Goal: Task Accomplishment & Management: Use online tool/utility

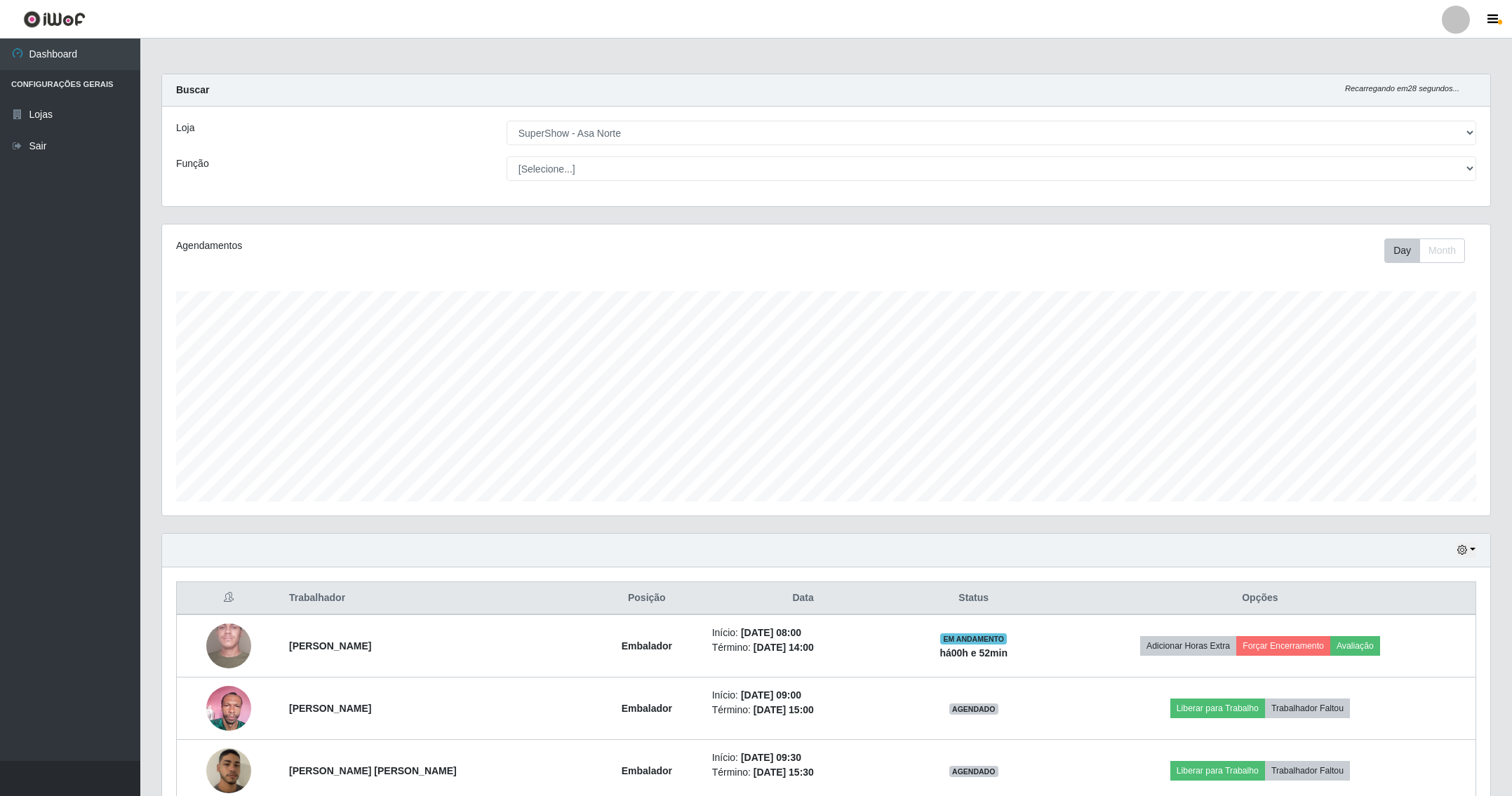
select select "71"
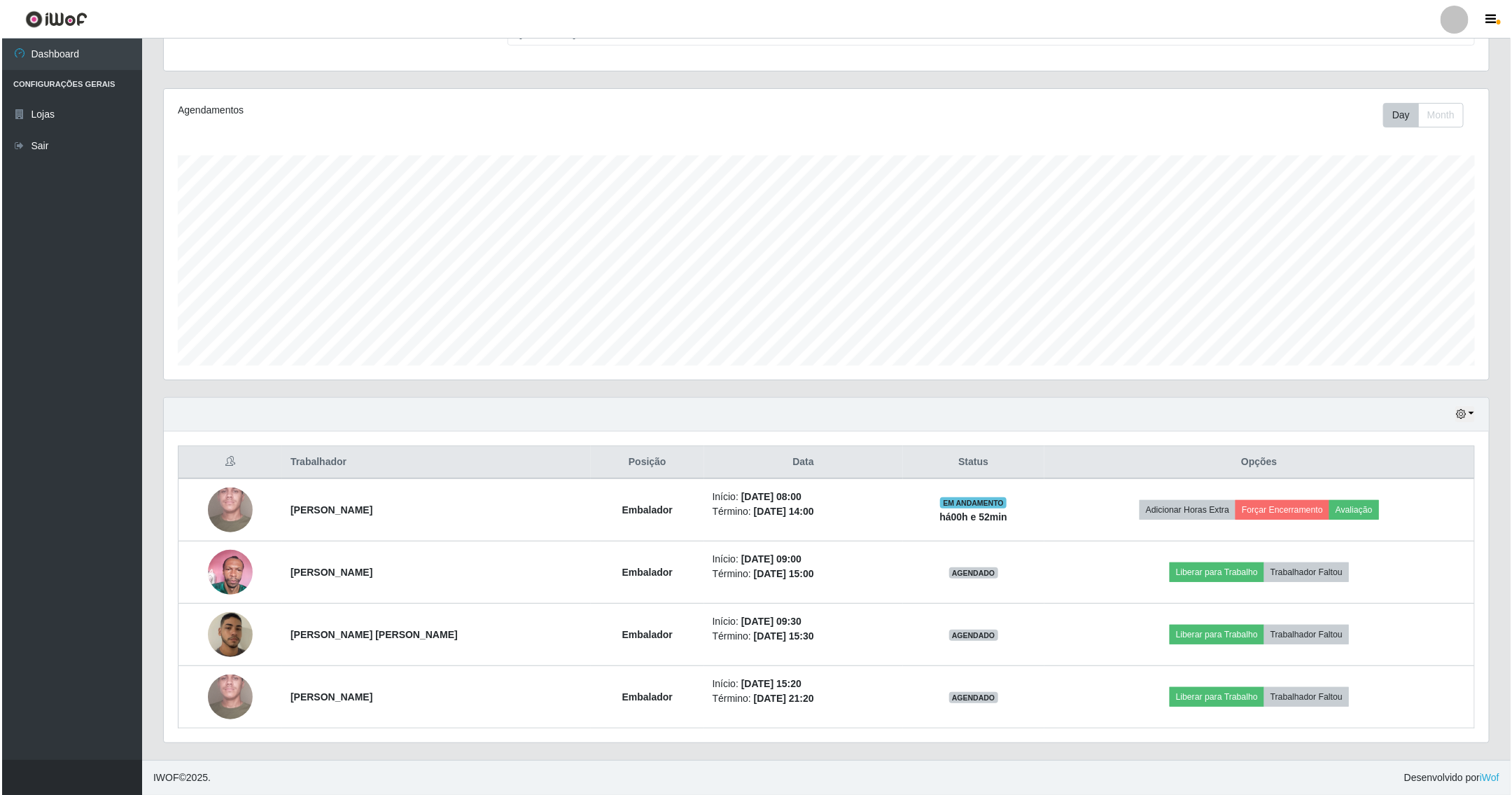
scroll to position [292, 1323]
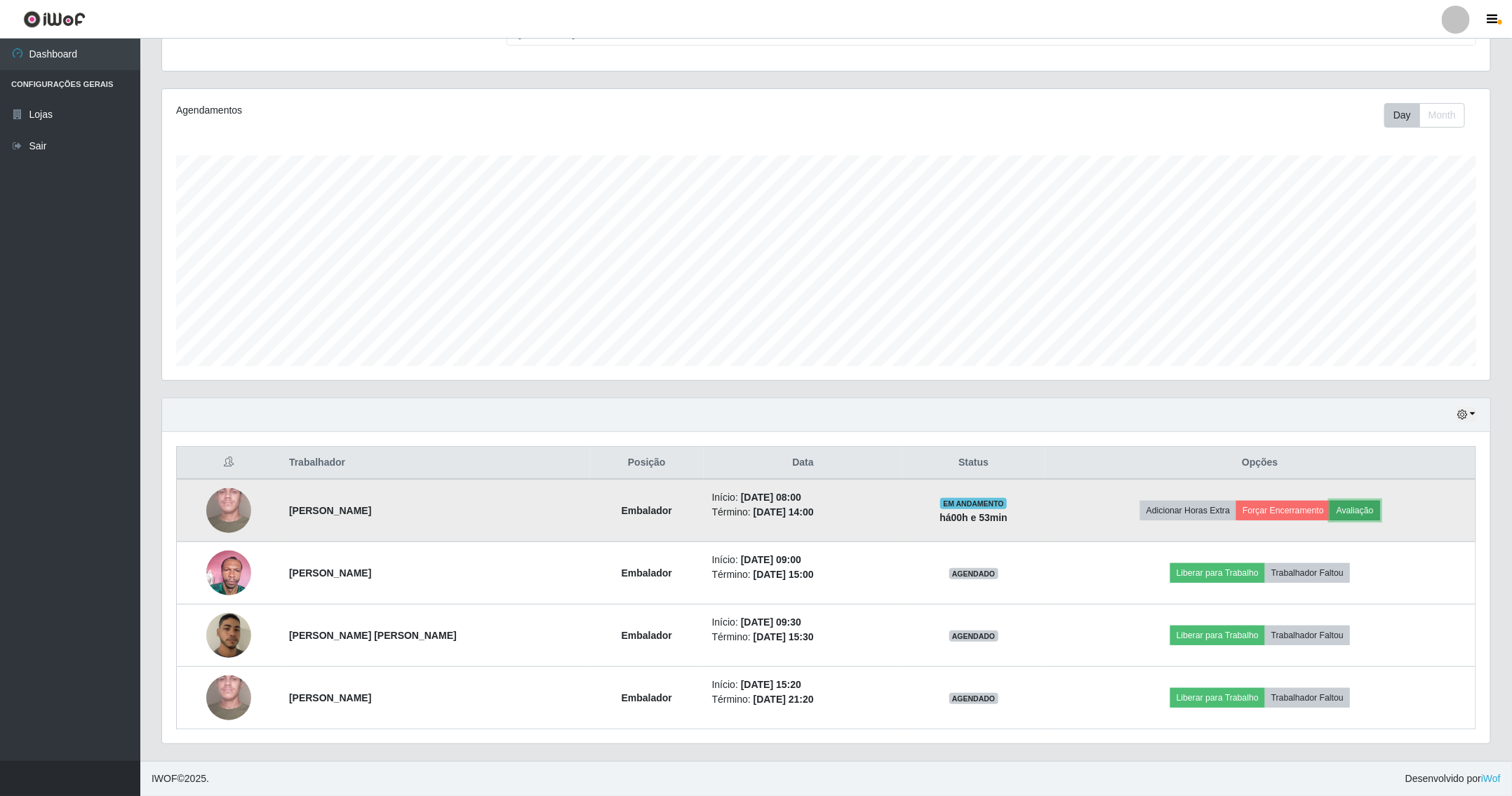
click at [1362, 506] on button "Avaliação" at bounding box center [1355, 510] width 50 height 20
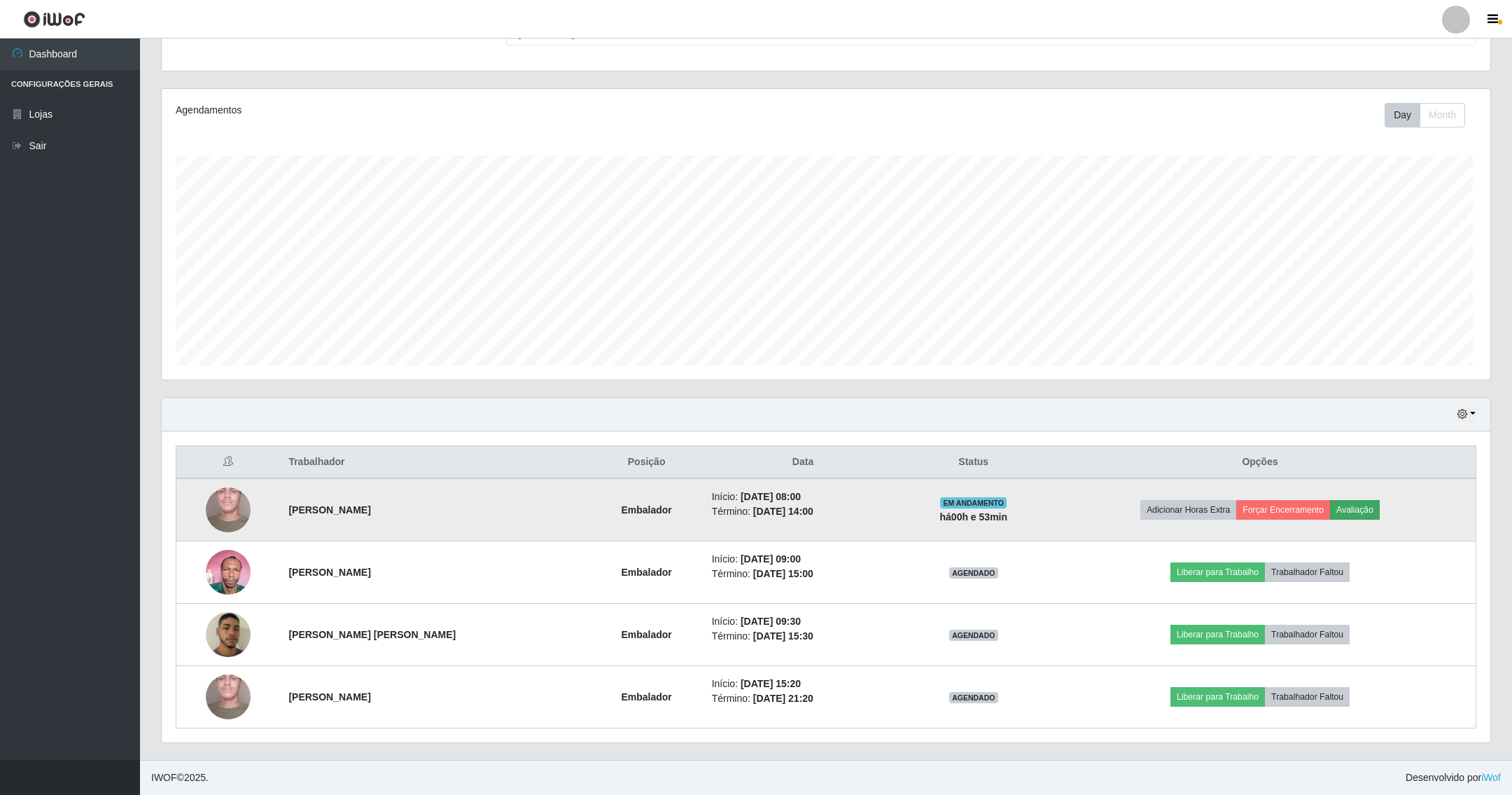
scroll to position [292, 1311]
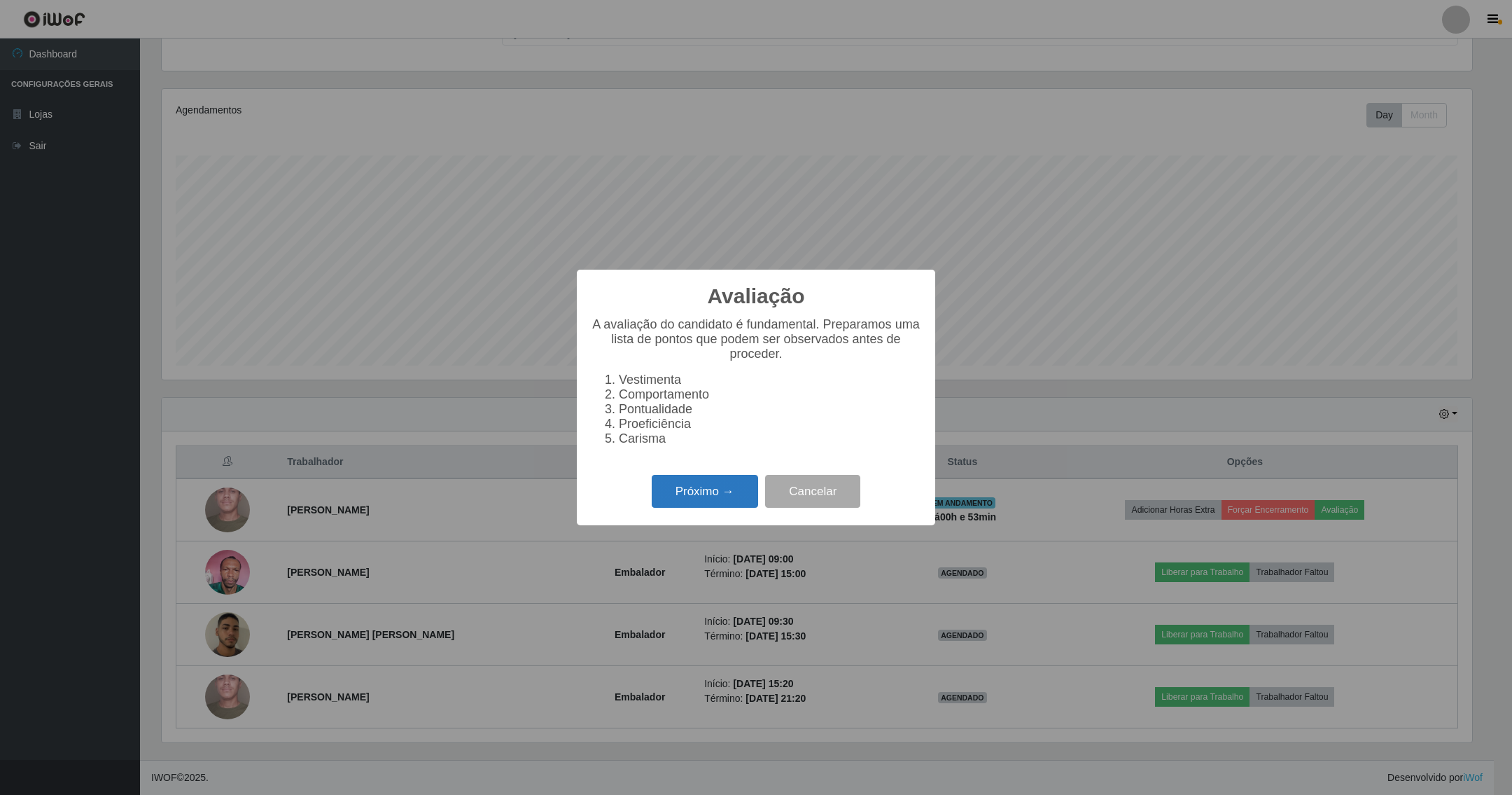
click at [740, 503] on button "Próximo →" at bounding box center [705, 491] width 106 height 33
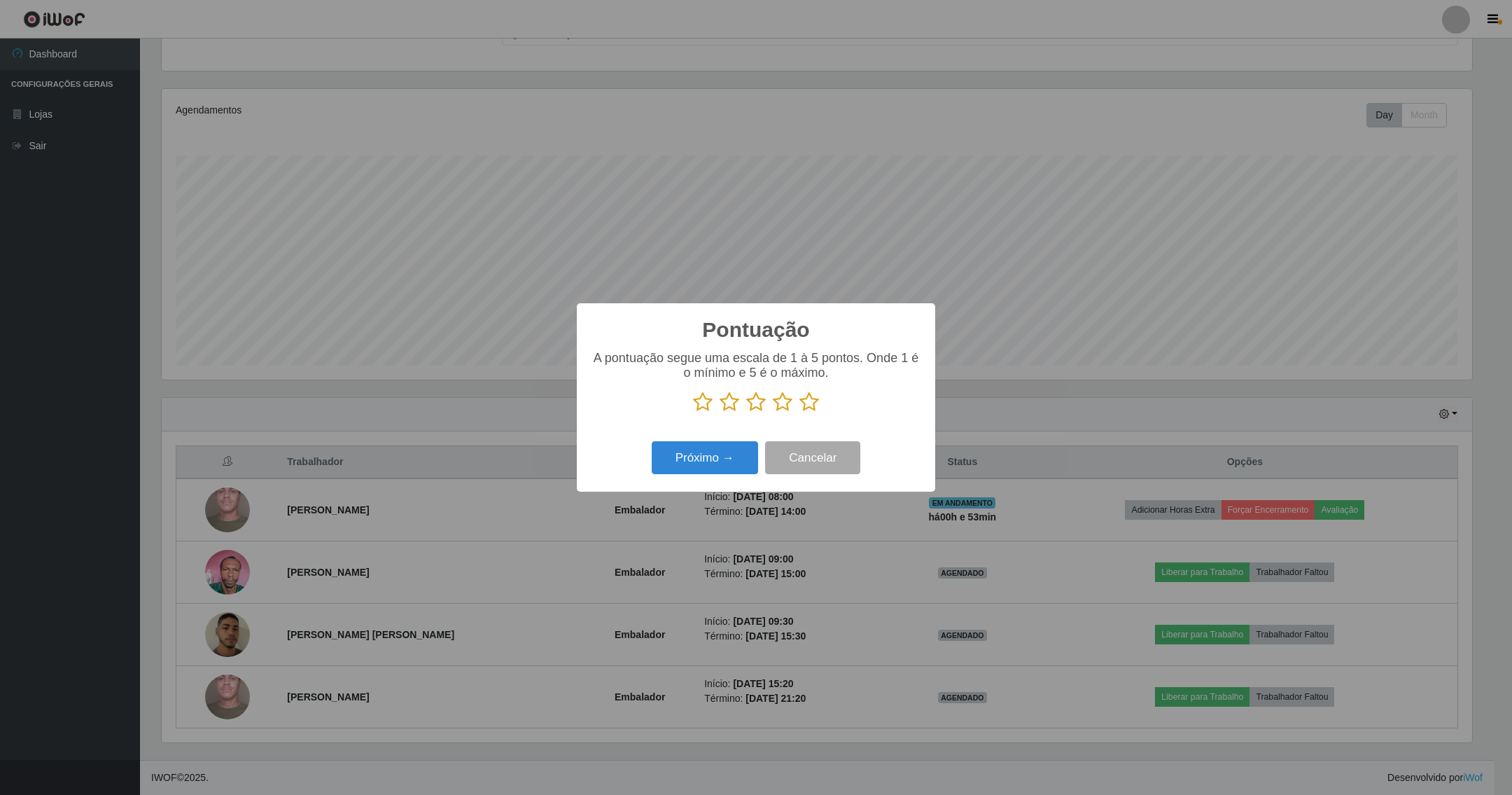
click at [811, 404] on icon at bounding box center [809, 402] width 20 height 21
click at [800, 413] on input "radio" at bounding box center [800, 413] width 0 height 0
click at [697, 468] on button "Próximo →" at bounding box center [705, 457] width 106 height 33
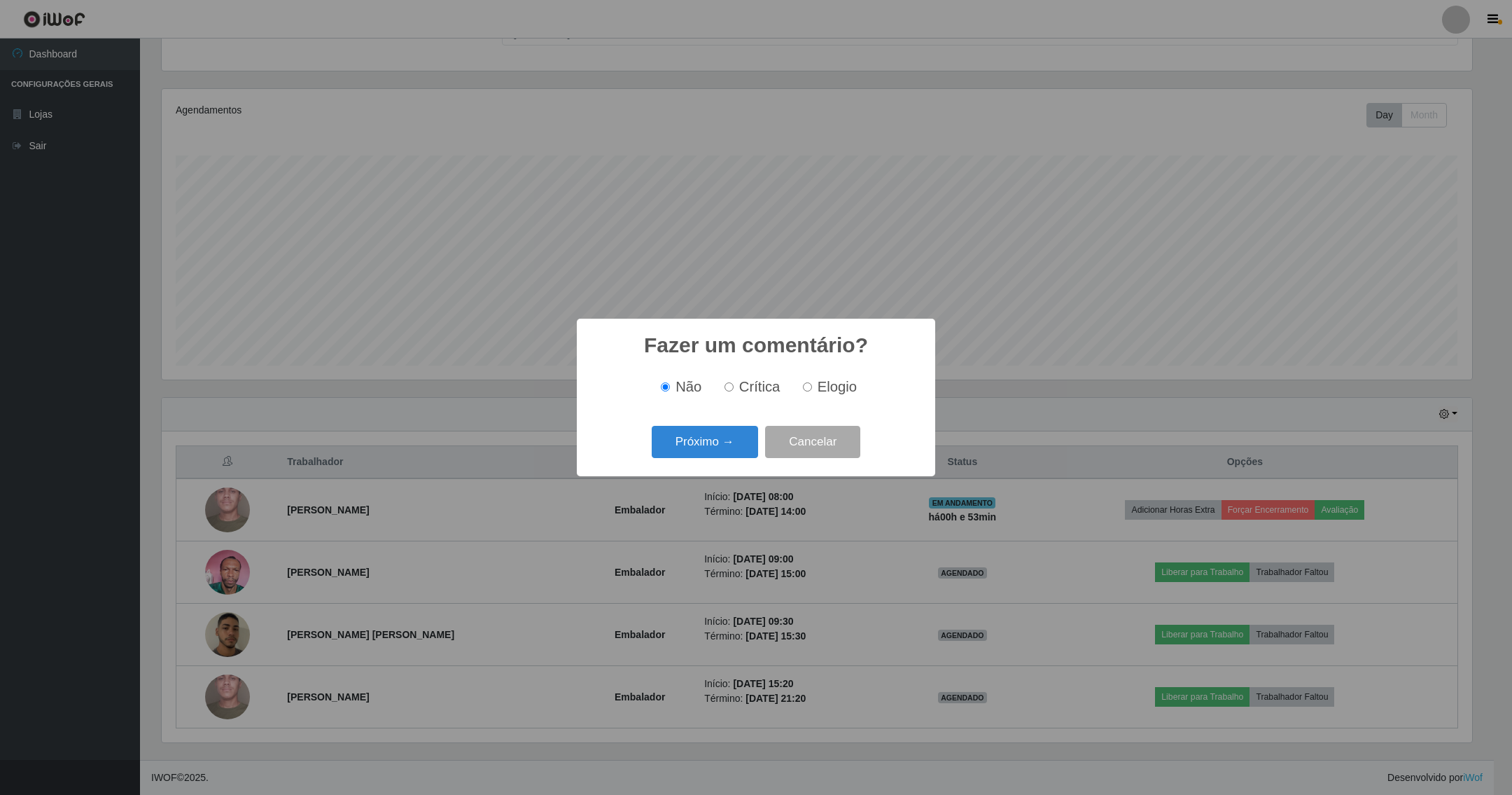
click at [811, 387] on label "Elogio" at bounding box center [826, 387] width 59 height 16
click at [811, 387] on input "Elogio" at bounding box center [807, 387] width 9 height 9
radio input "true"
click at [731, 437] on button "Próximo →" at bounding box center [705, 443] width 106 height 33
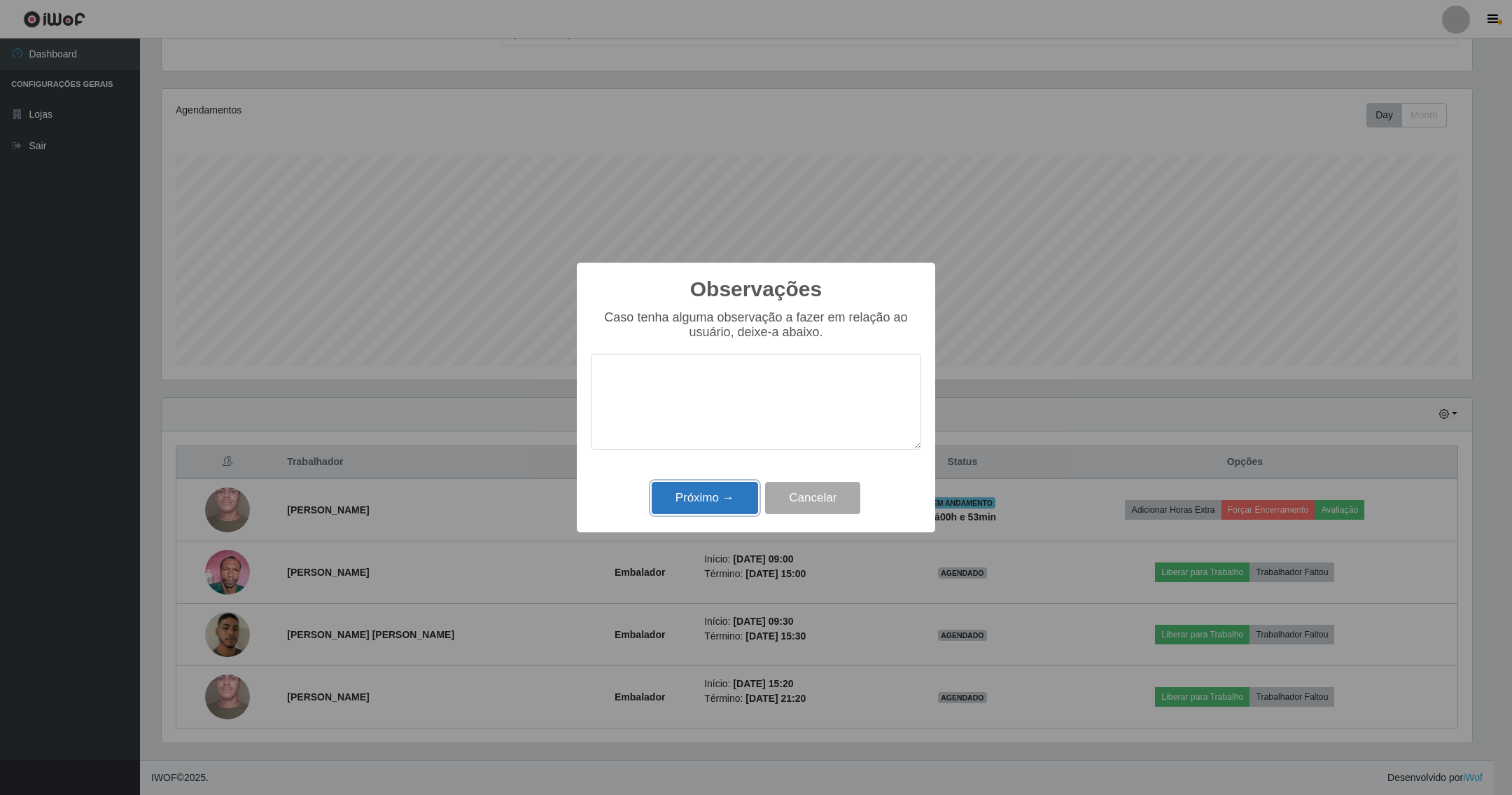
click at [731, 490] on button "Próximo →" at bounding box center [705, 498] width 106 height 33
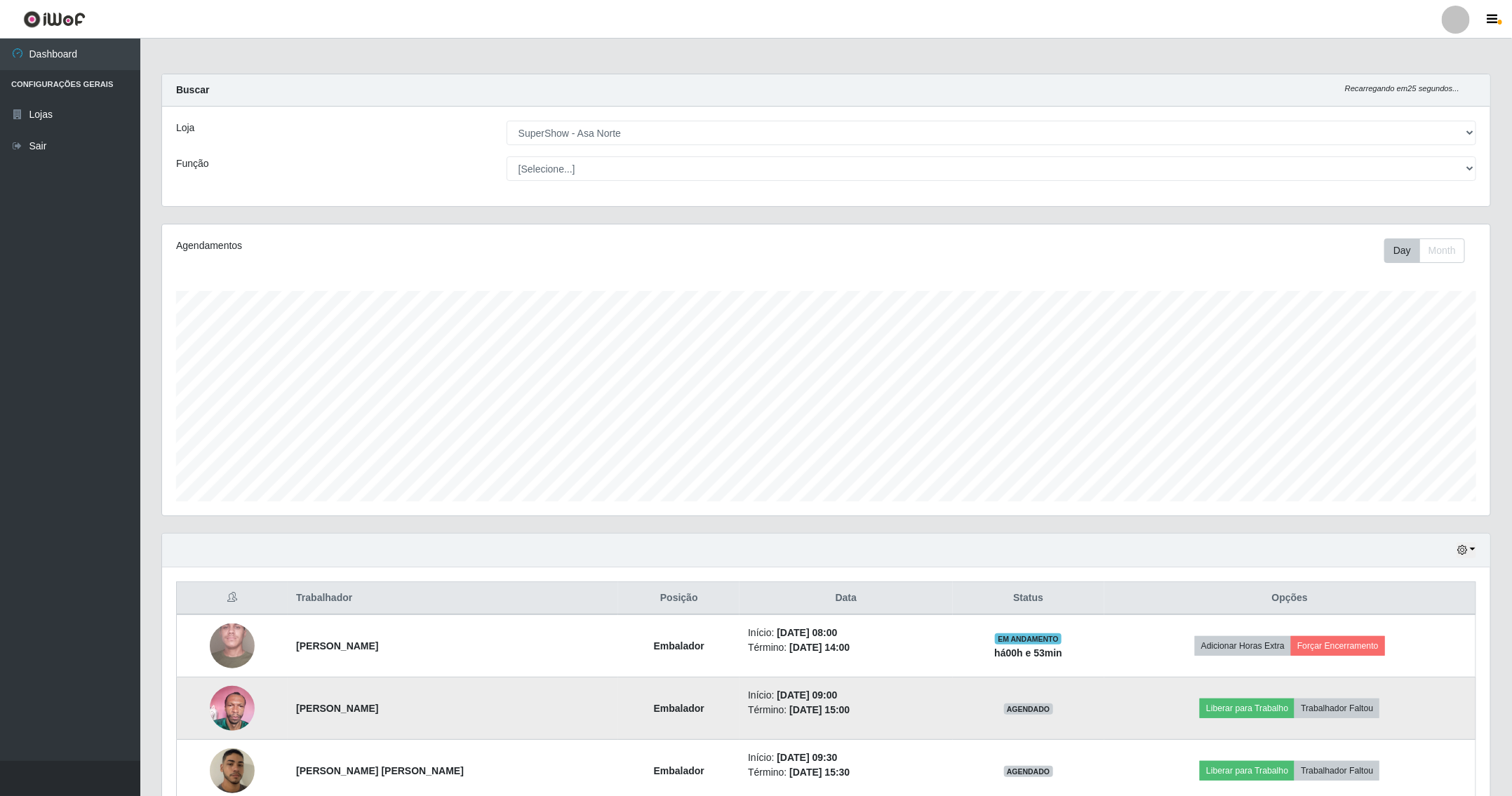
scroll to position [140, 0]
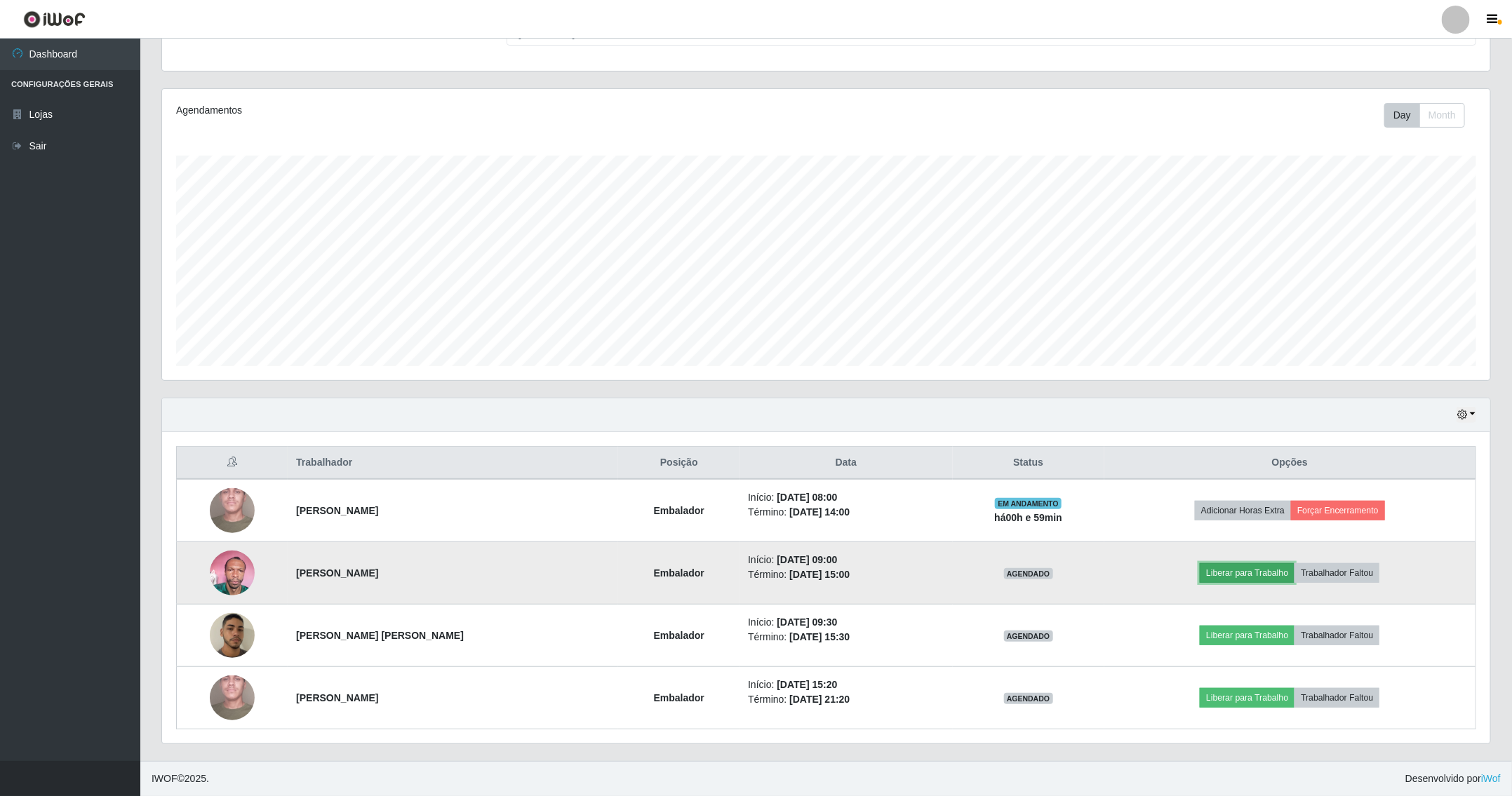
click at [1245, 568] on button "Liberar para Trabalho" at bounding box center [1247, 573] width 94 height 20
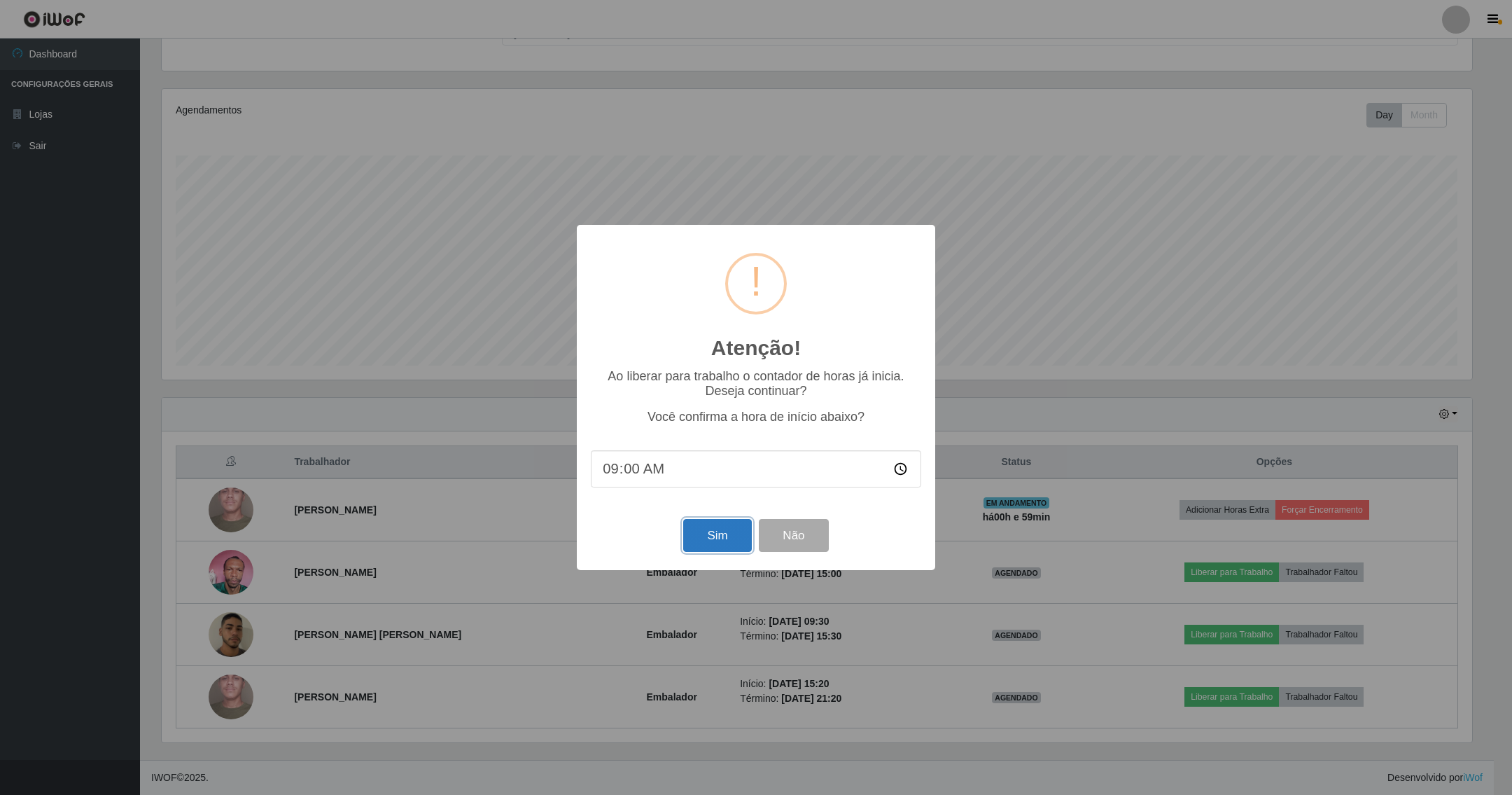
click at [737, 534] on button "Sim" at bounding box center [717, 535] width 68 height 33
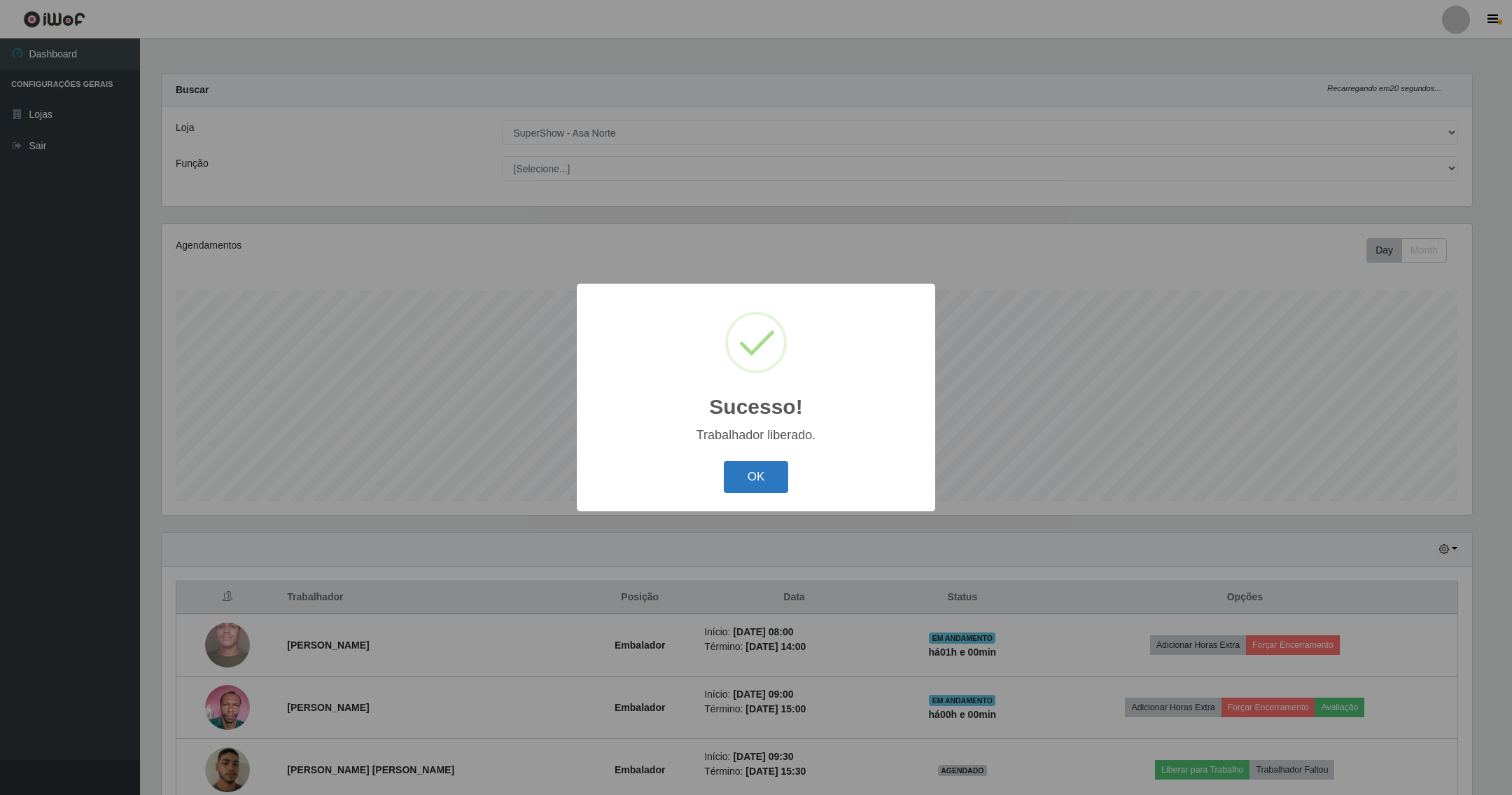
click at [762, 469] on button "OK" at bounding box center [756, 477] width 65 height 33
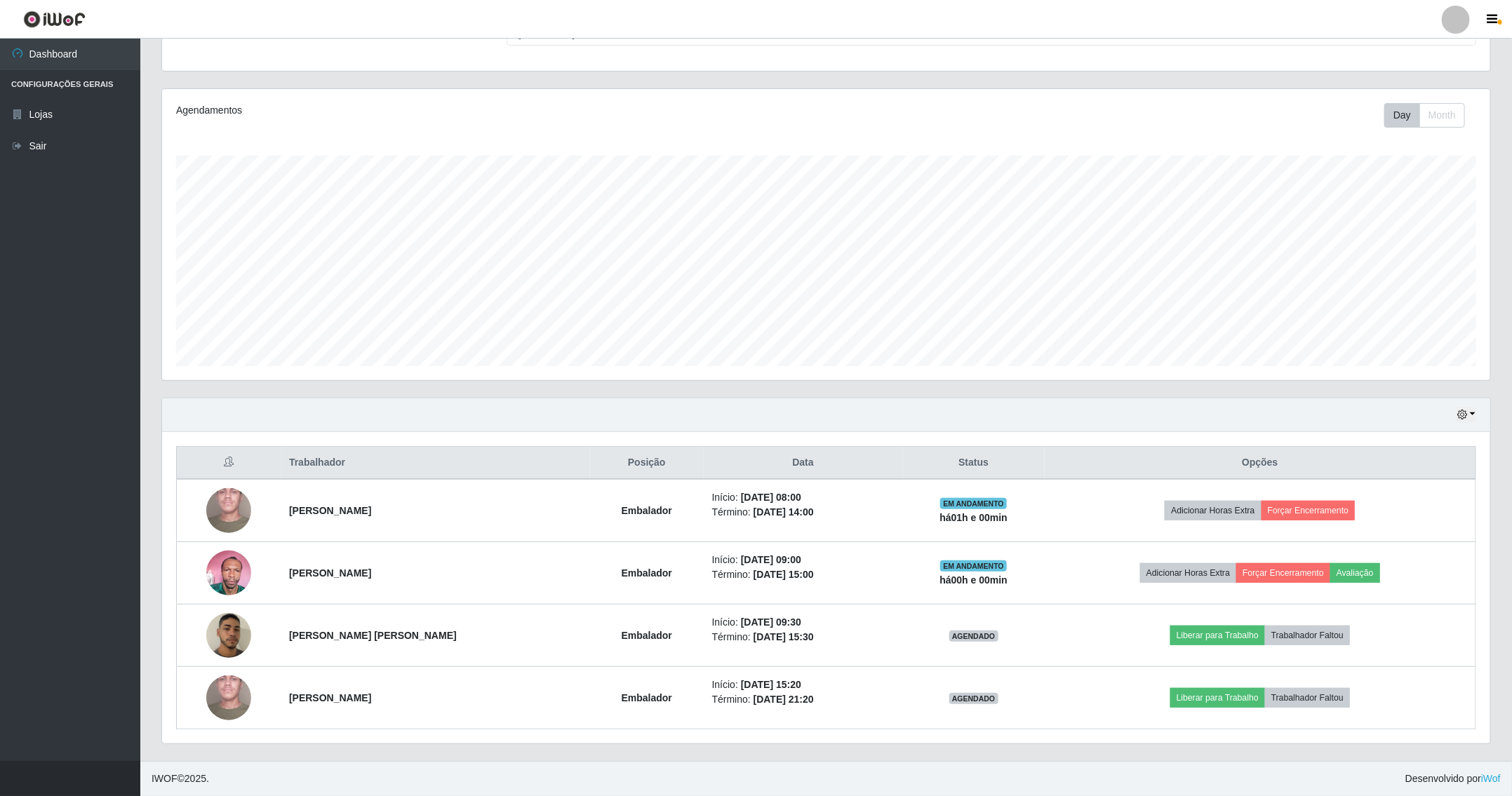
scroll to position [140, 0]
click at [6, 787] on button "button" at bounding box center [70, 778] width 140 height 35
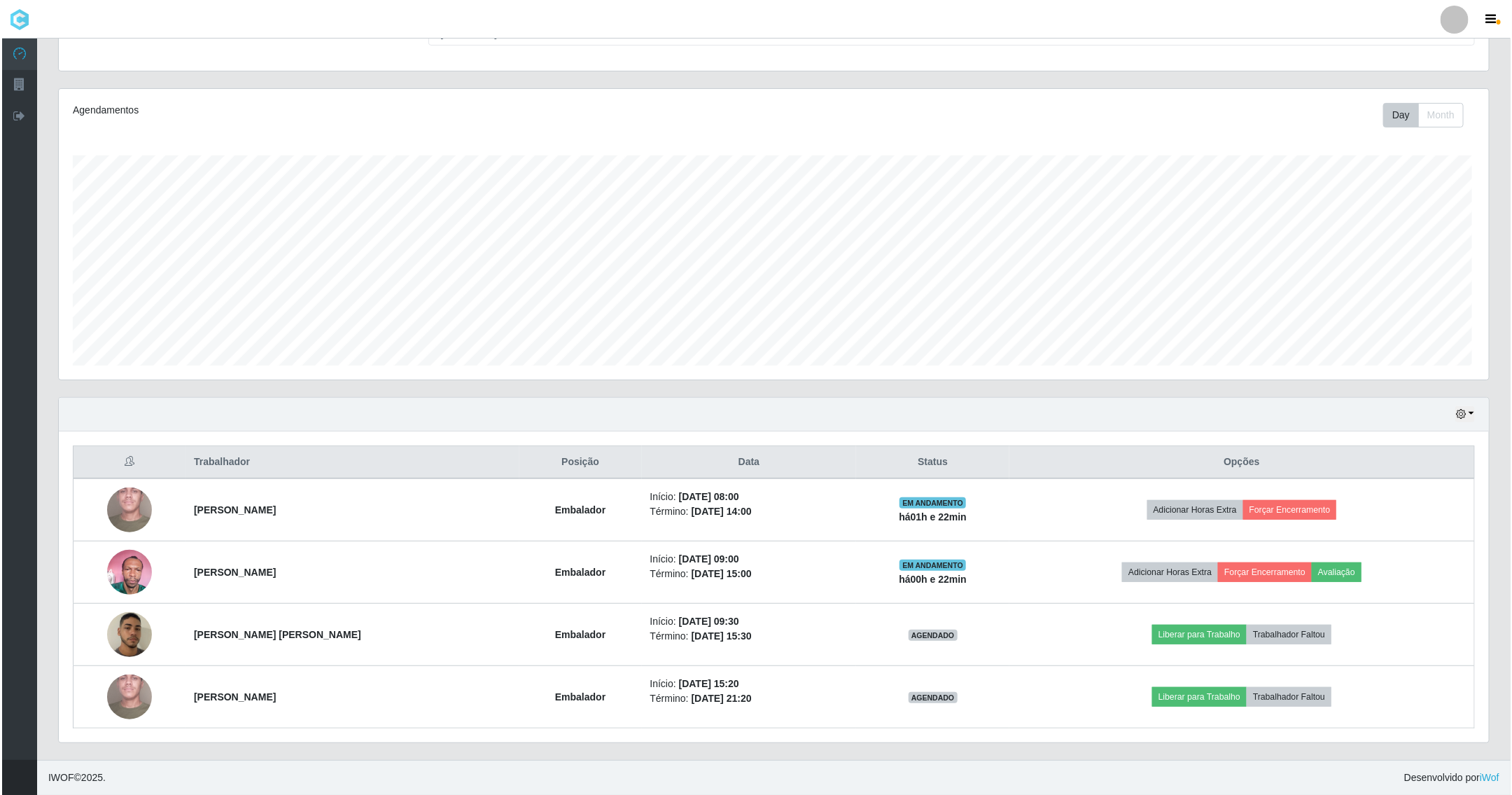
scroll to position [700061, 698545]
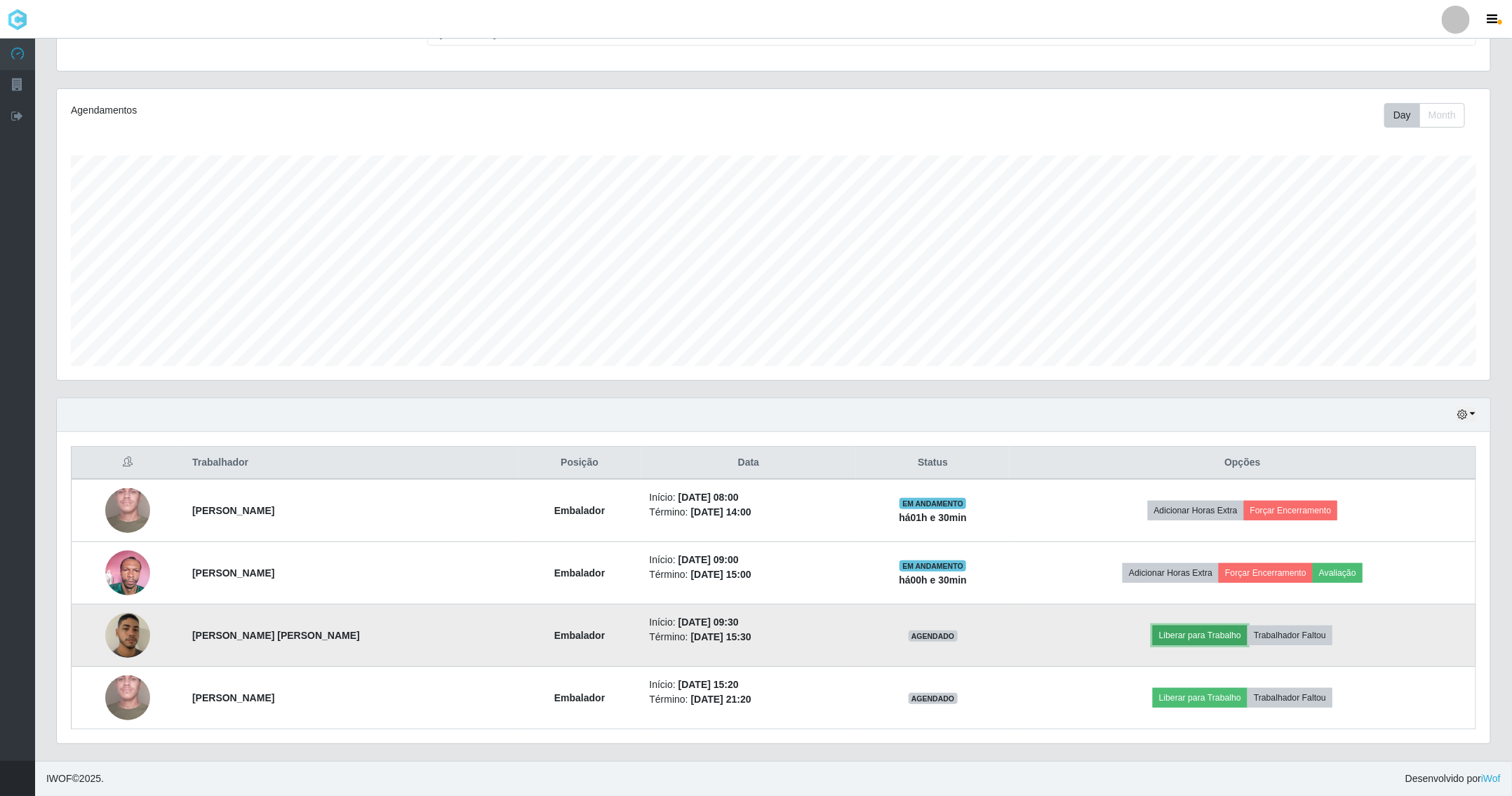
click at [1175, 634] on button "Liberar para Trabalho" at bounding box center [1200, 635] width 94 height 20
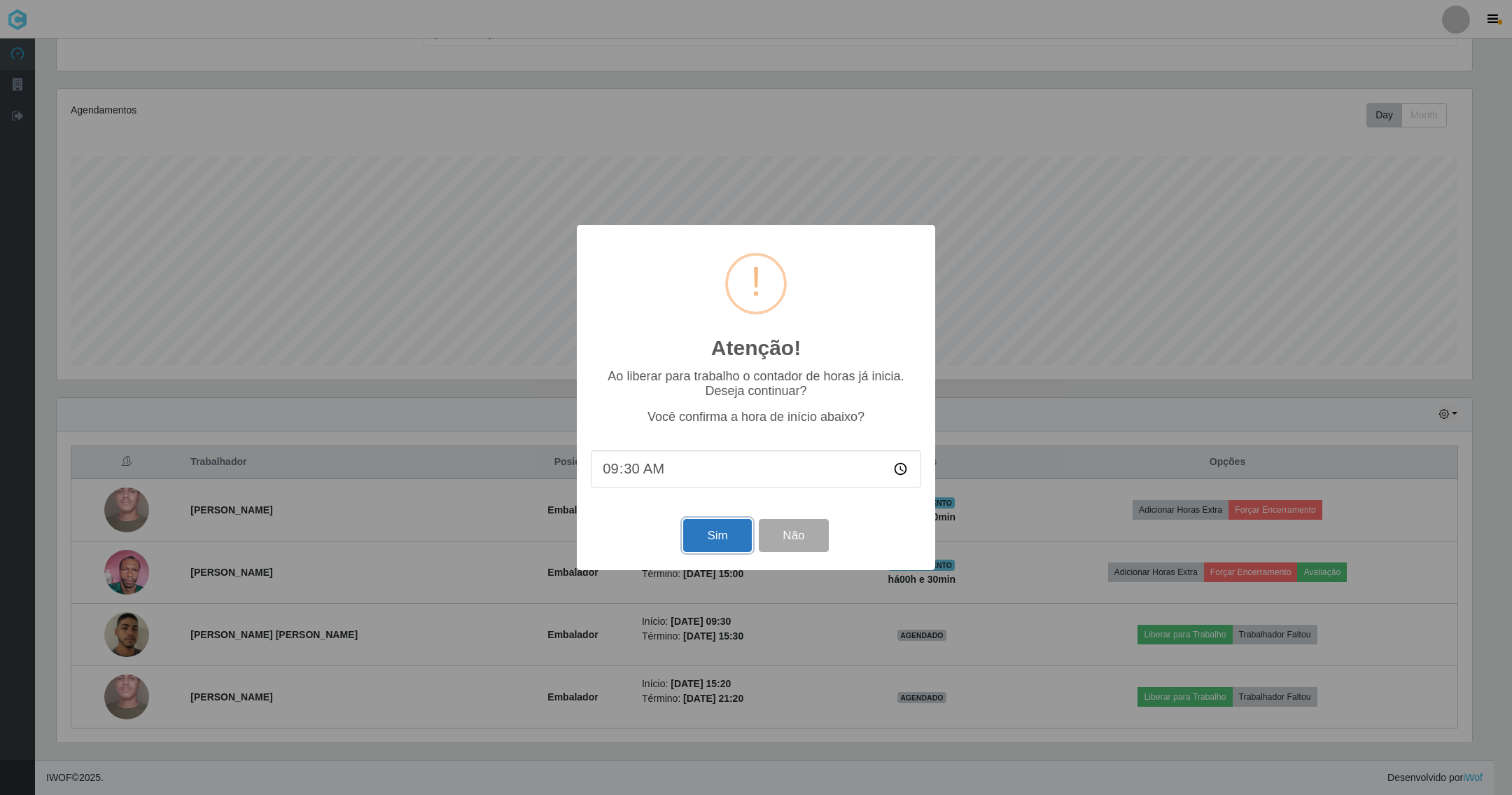
click at [723, 529] on button "Sim" at bounding box center [717, 535] width 68 height 33
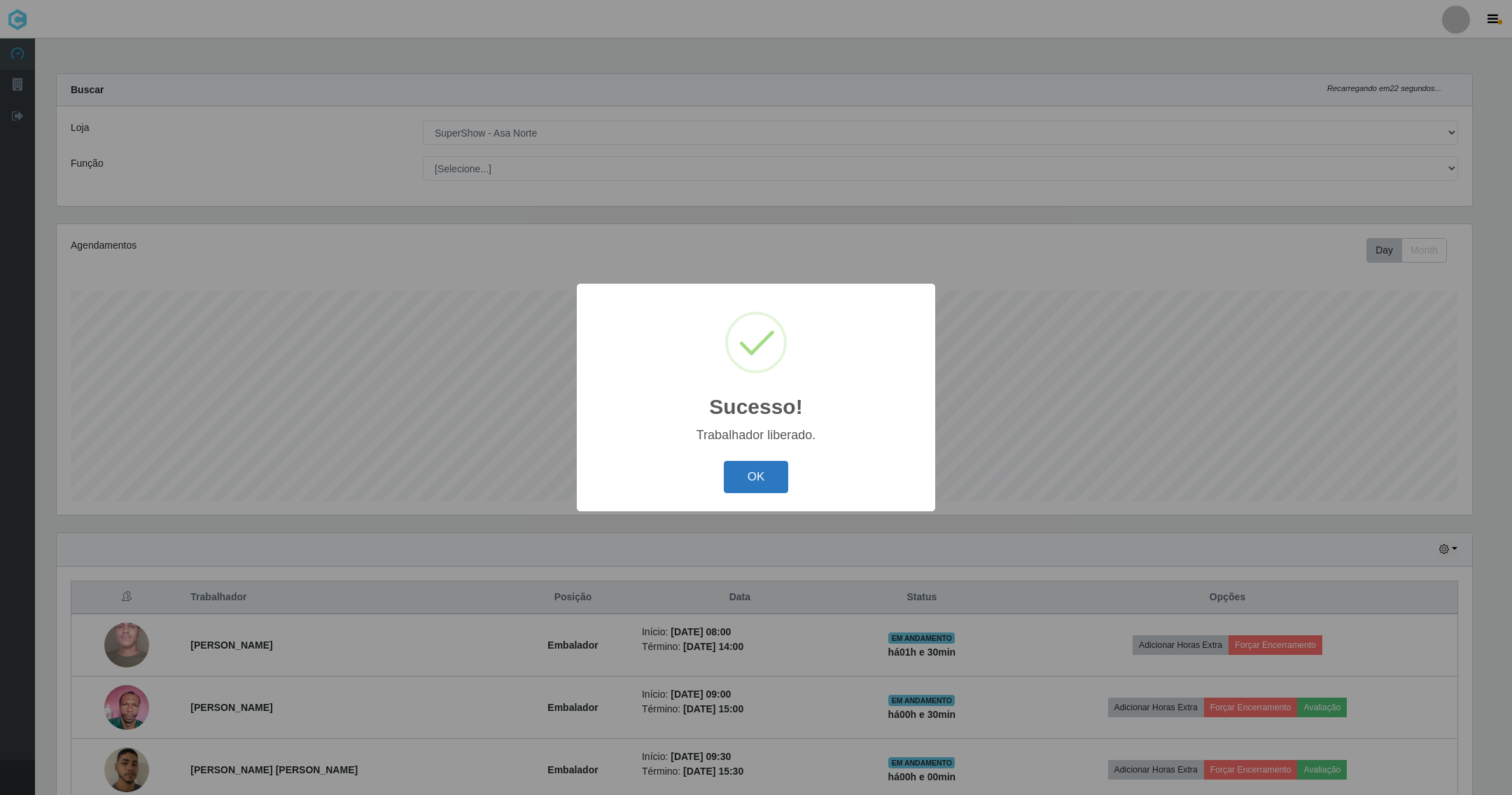
click at [766, 472] on button "OK" at bounding box center [756, 477] width 65 height 33
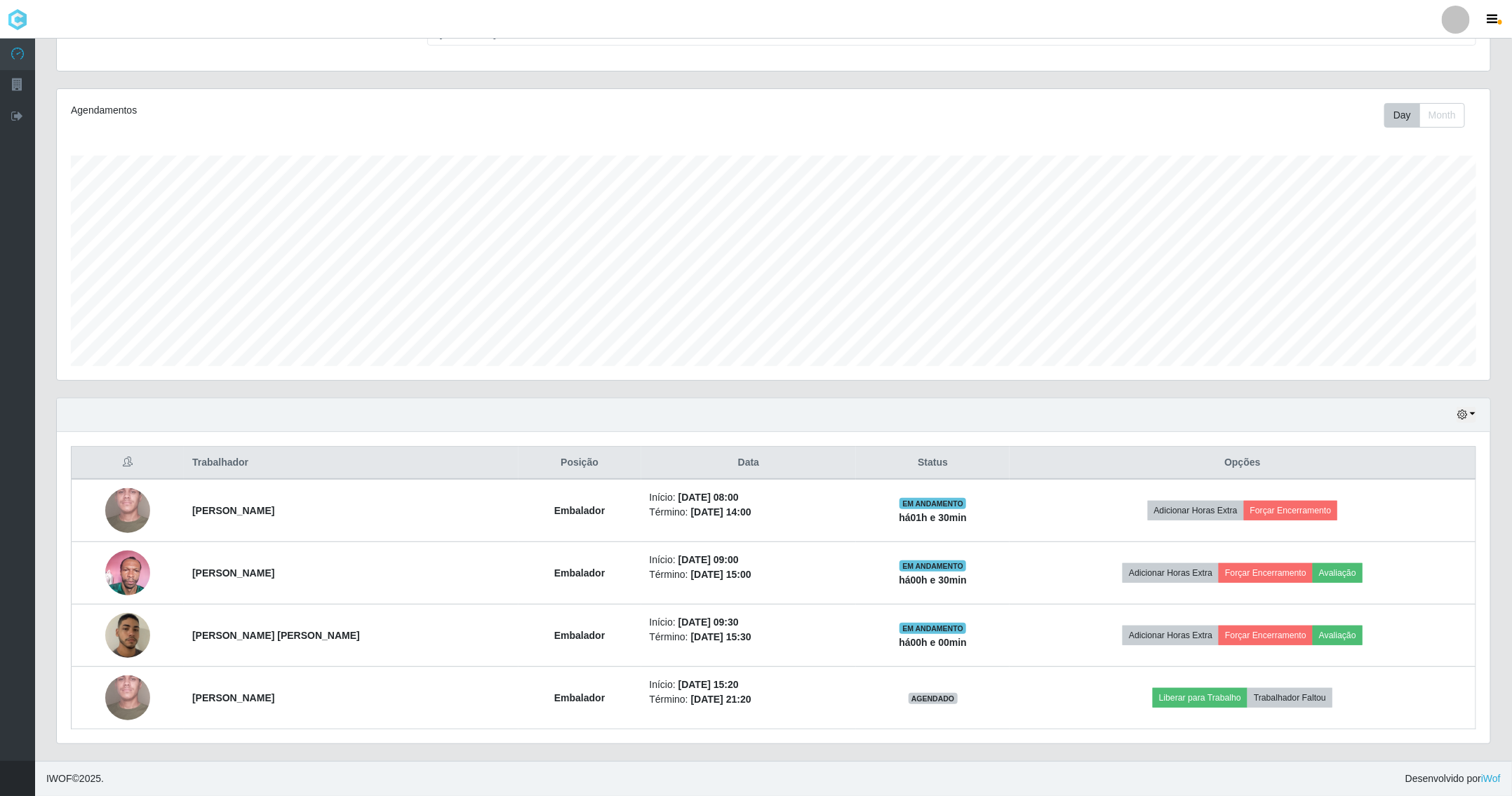
scroll to position [140, 0]
